Goal: Check status

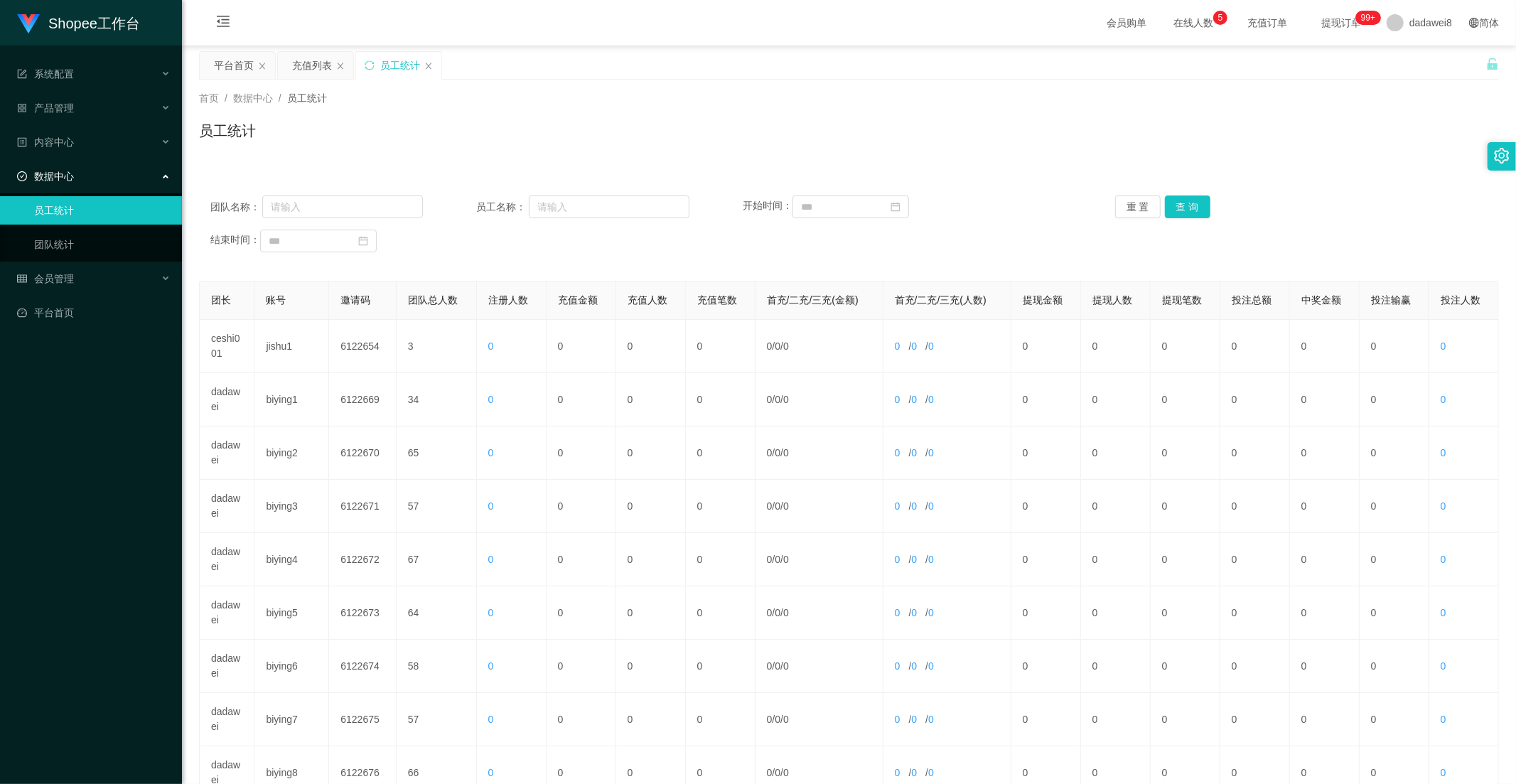
click at [321, 65] on div "充值列表" at bounding box center [312, 65] width 40 height 27
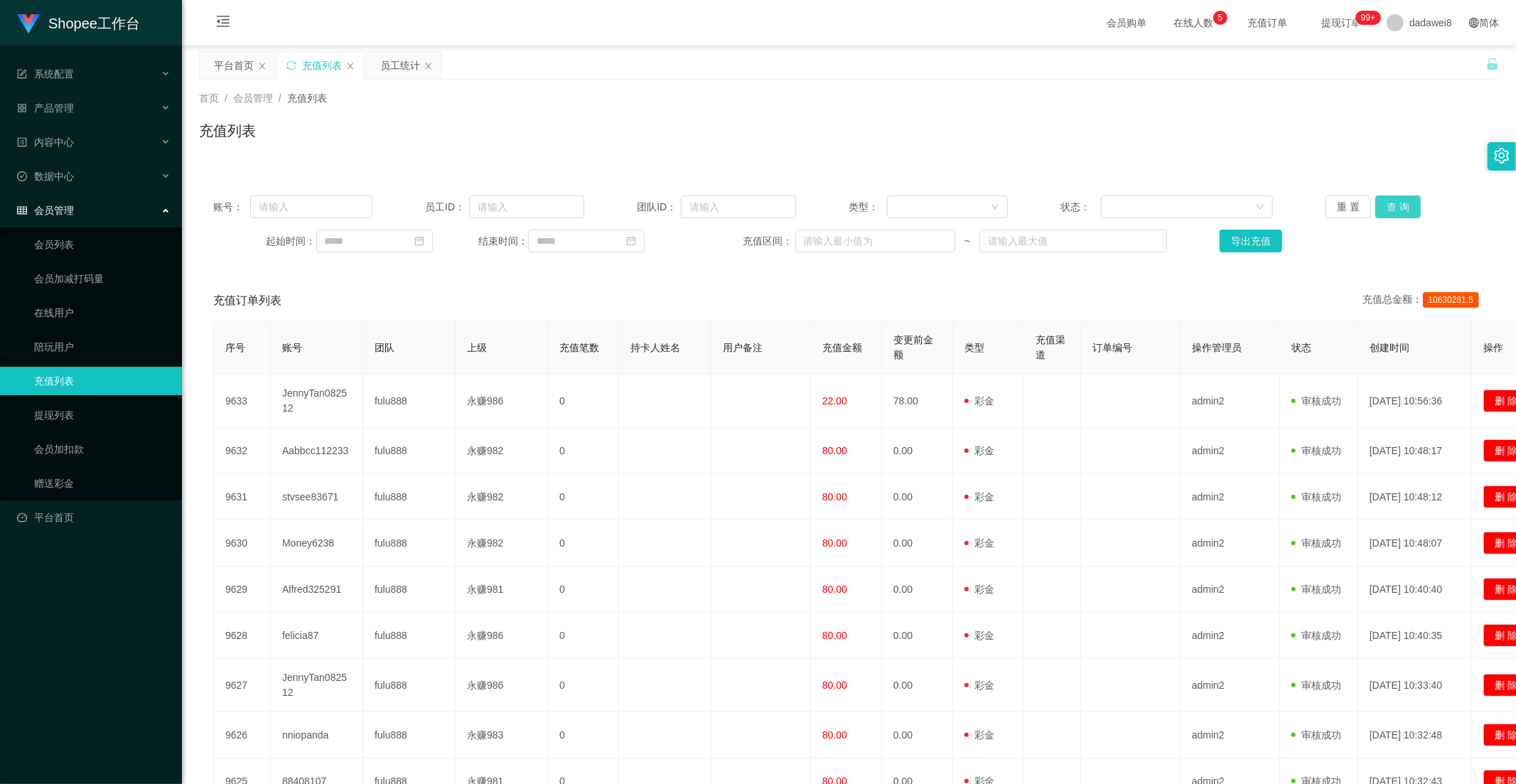
click at [1408, 205] on button "查 询" at bounding box center [1398, 206] width 45 height 23
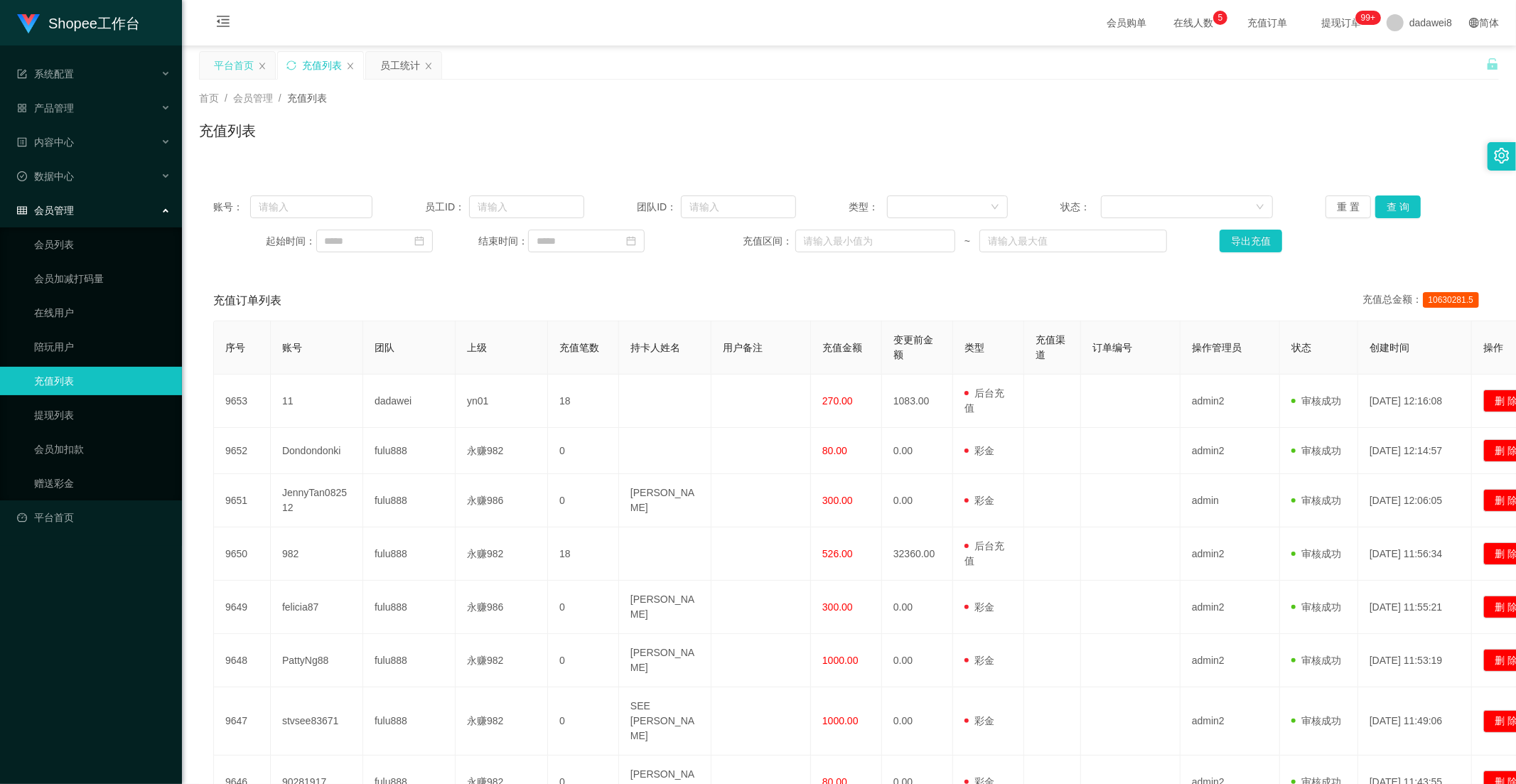
click at [232, 74] on div "平台首页" at bounding box center [234, 65] width 40 height 27
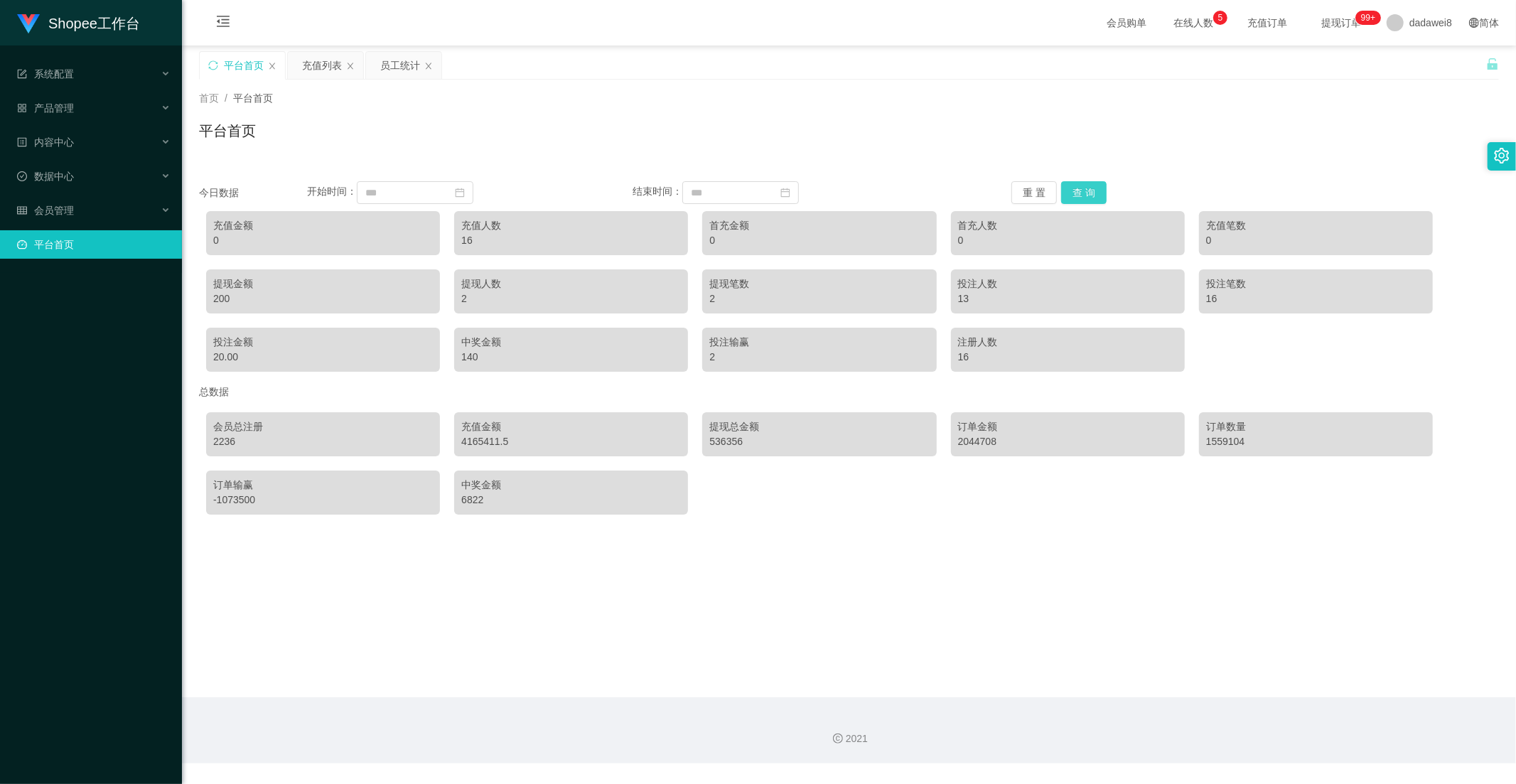
click at [1083, 194] on button "查 询" at bounding box center [1084, 192] width 45 height 23
click at [1078, 188] on button "查 询" at bounding box center [1084, 192] width 45 height 23
click at [338, 72] on div "充值列表" at bounding box center [322, 65] width 40 height 27
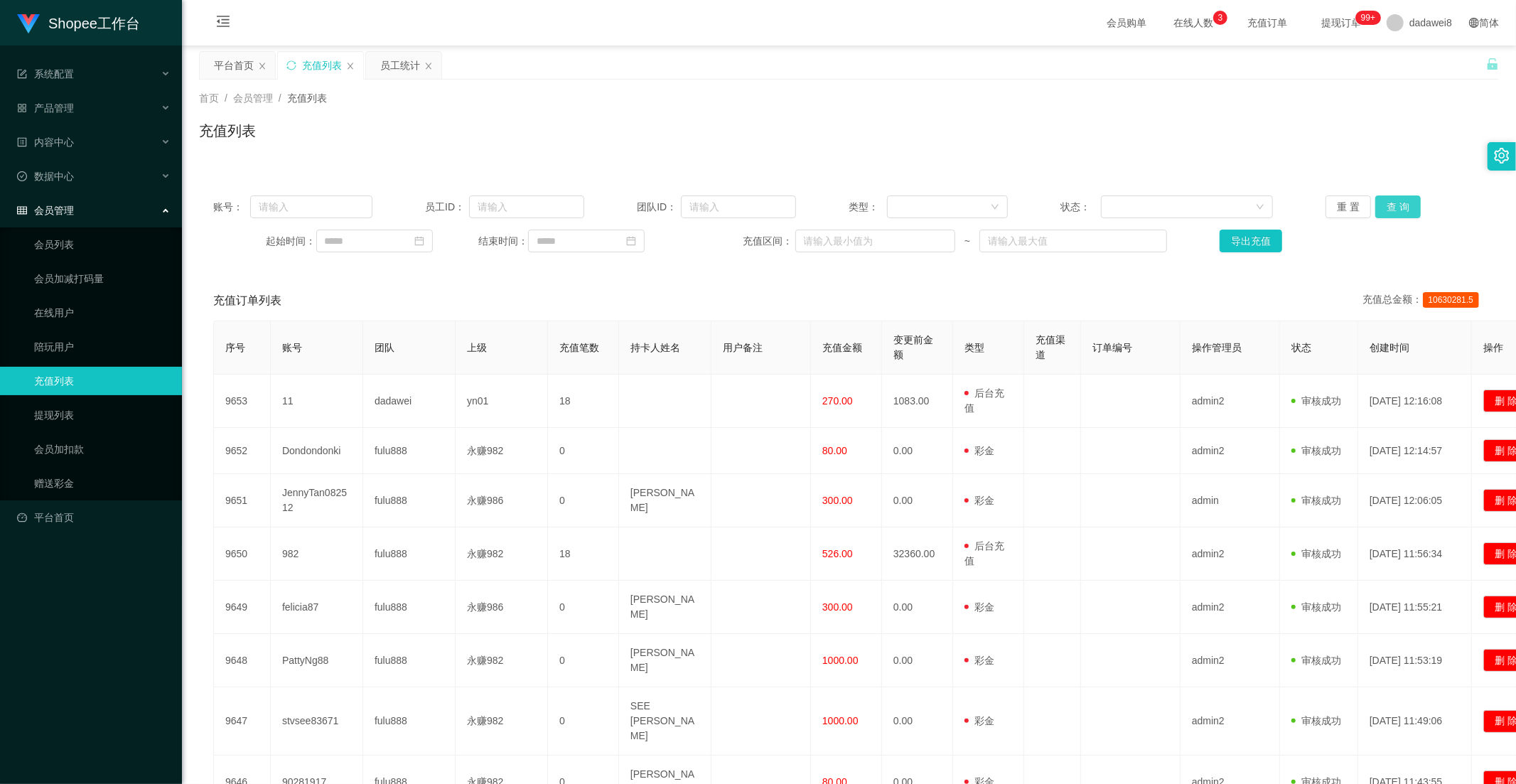
click at [1390, 211] on button "查 询" at bounding box center [1398, 206] width 45 height 23
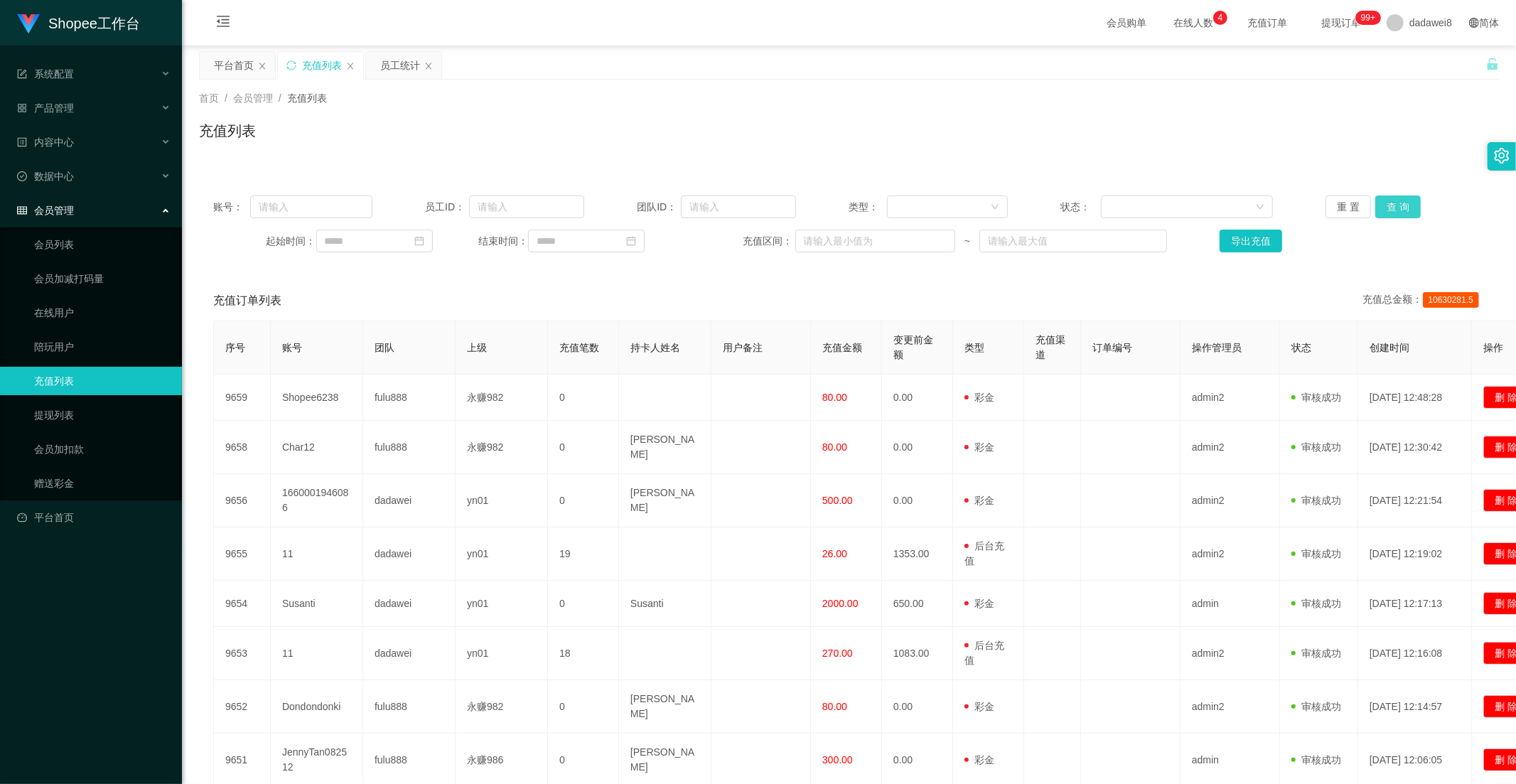
click at [1391, 206] on button "查 询" at bounding box center [1398, 206] width 45 height 23
